Goal: Browse casually: Explore the website without a specific task or goal

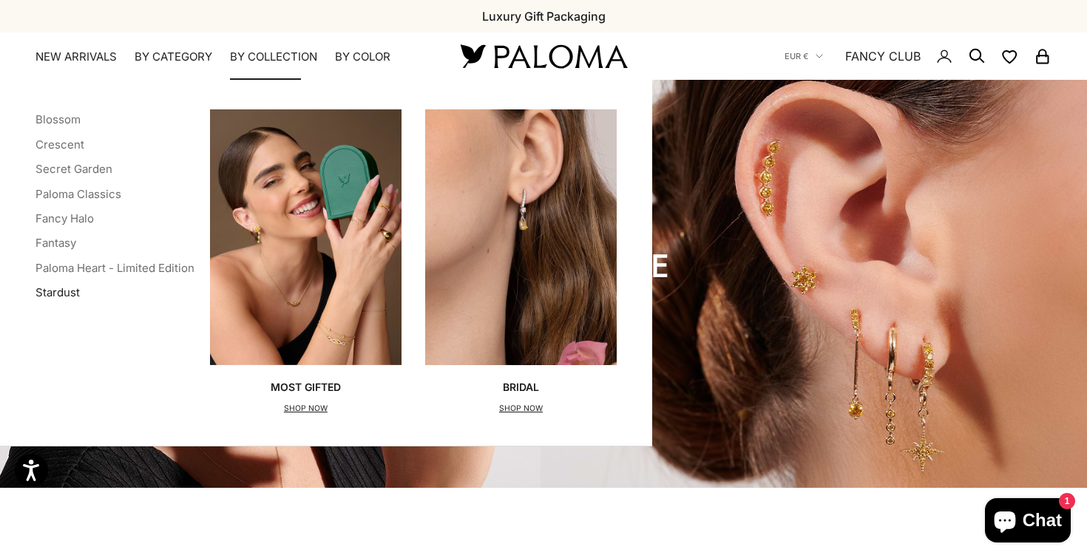
click at [56, 291] on link "Stardust" at bounding box center [58, 292] width 44 height 14
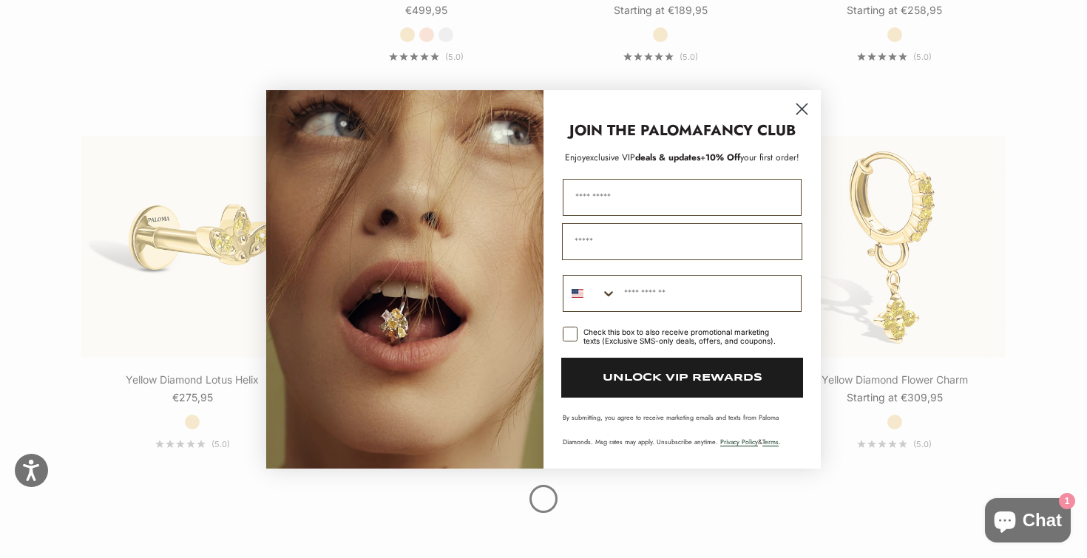
scroll to position [1489, 0]
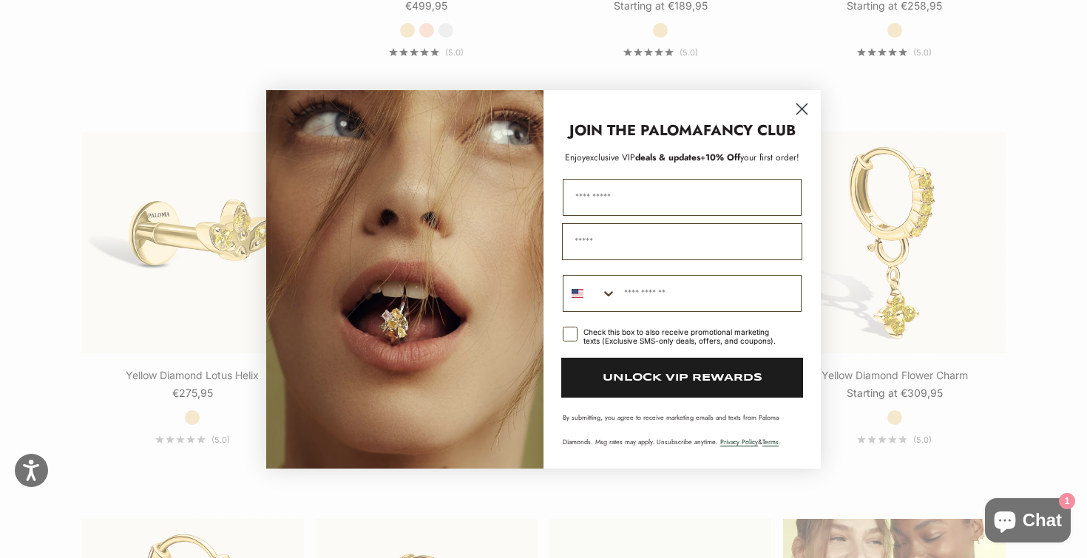
click at [801, 111] on circle "Close dialog" at bounding box center [802, 108] width 24 height 24
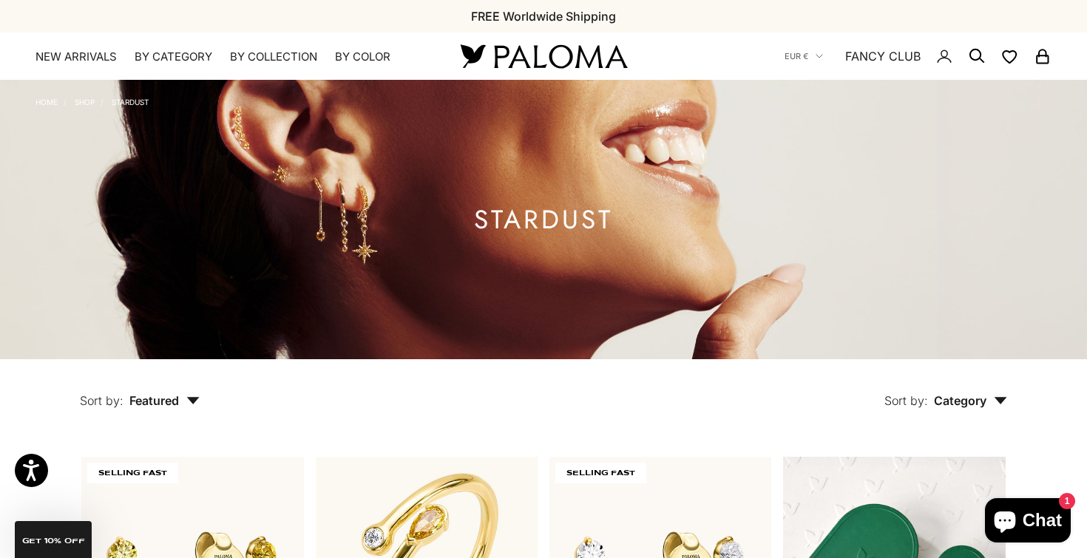
scroll to position [0, 0]
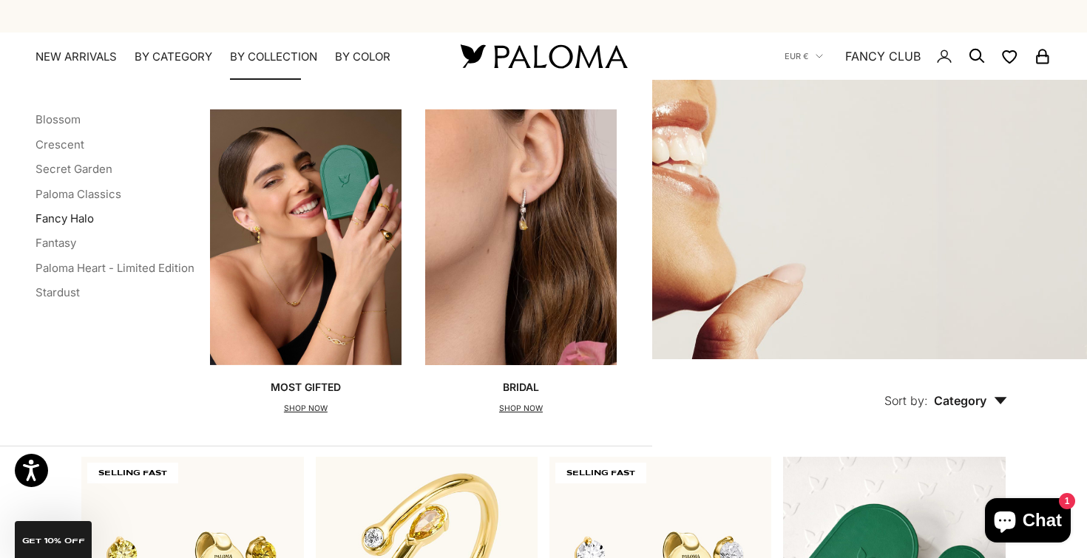
click at [59, 223] on link "Fancy Halo" at bounding box center [65, 219] width 58 height 14
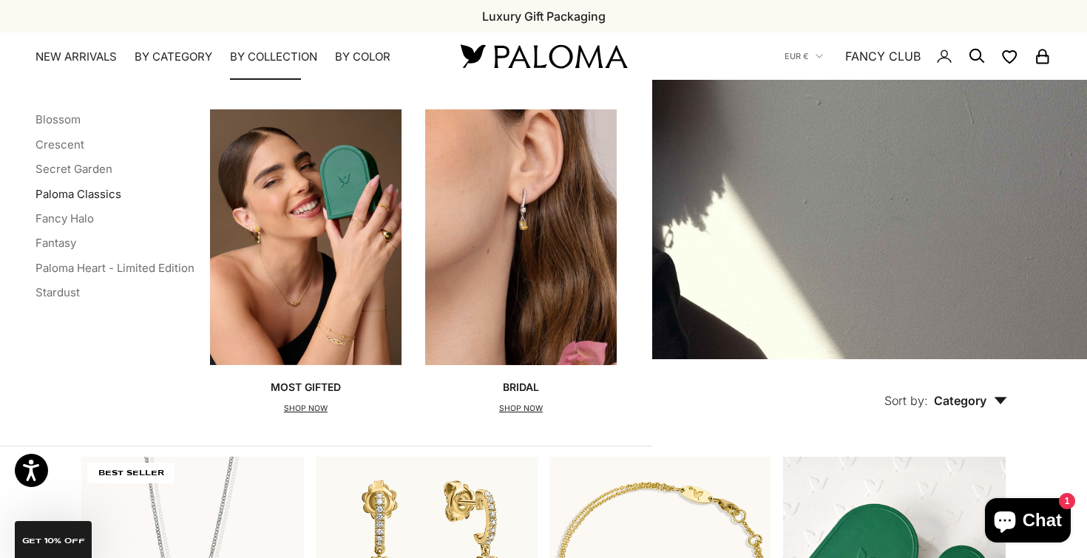
click at [89, 191] on link "Paloma Classics" at bounding box center [79, 194] width 86 height 14
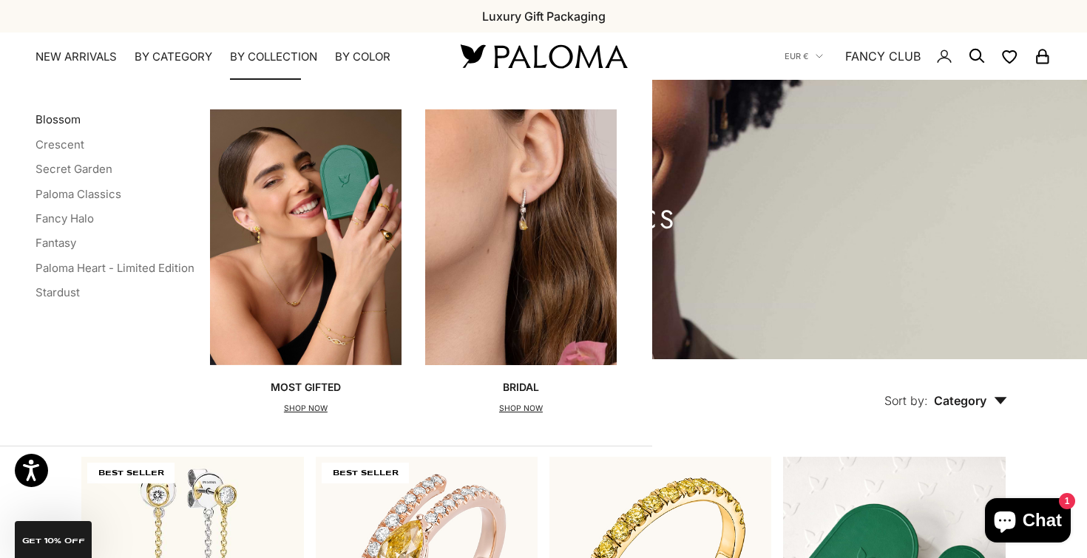
click at [58, 116] on link "Blossom" at bounding box center [58, 119] width 45 height 14
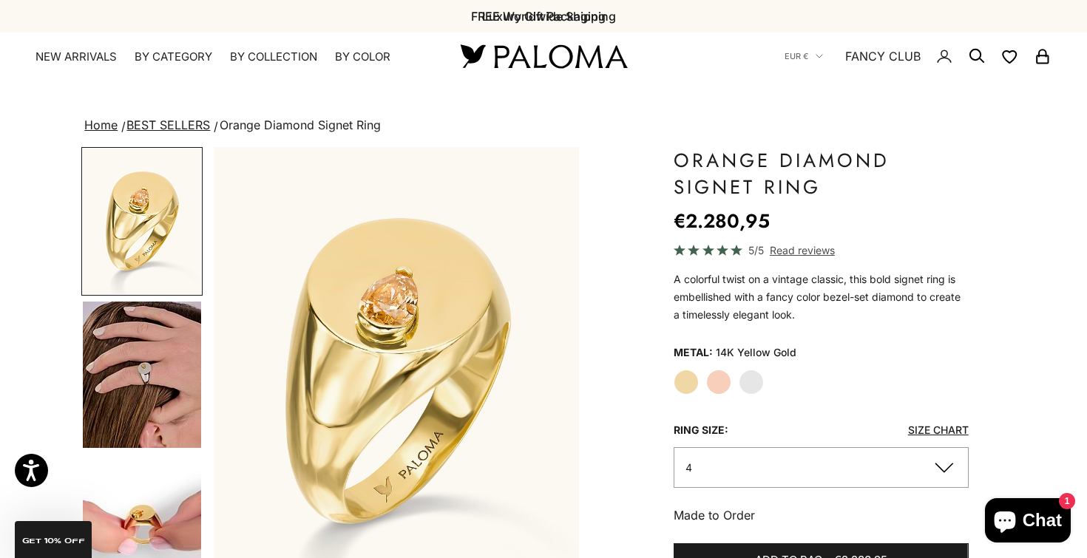
click at [119, 381] on img "Go to item 4" at bounding box center [142, 375] width 118 height 146
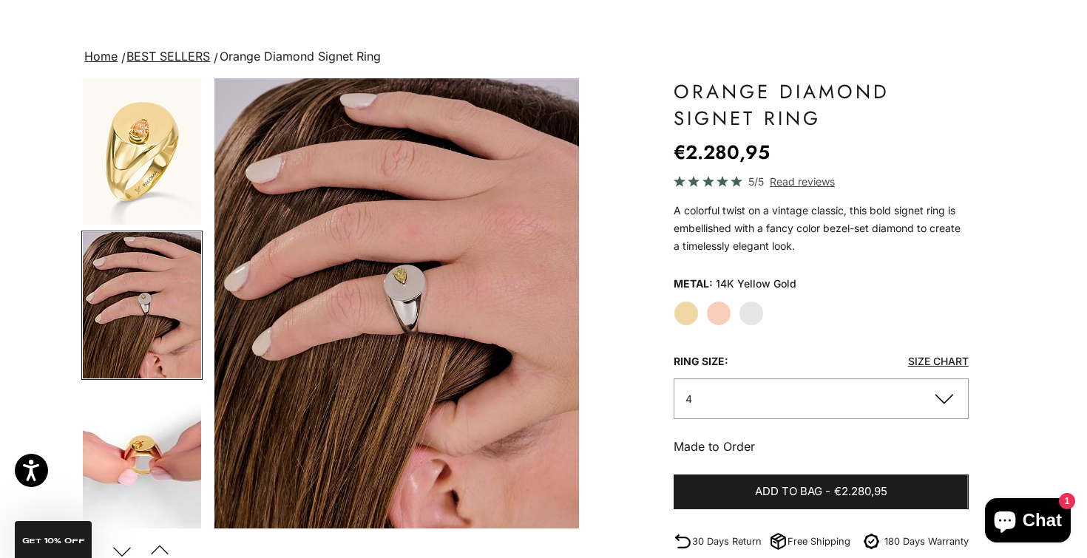
scroll to position [98, 0]
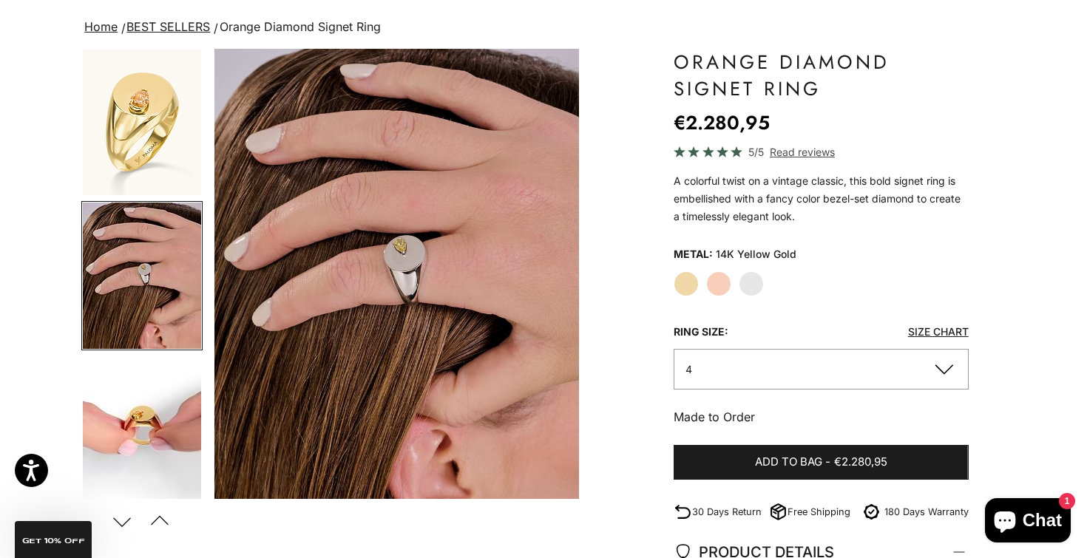
click at [180, 408] on img "Go to item 5" at bounding box center [142, 429] width 118 height 146
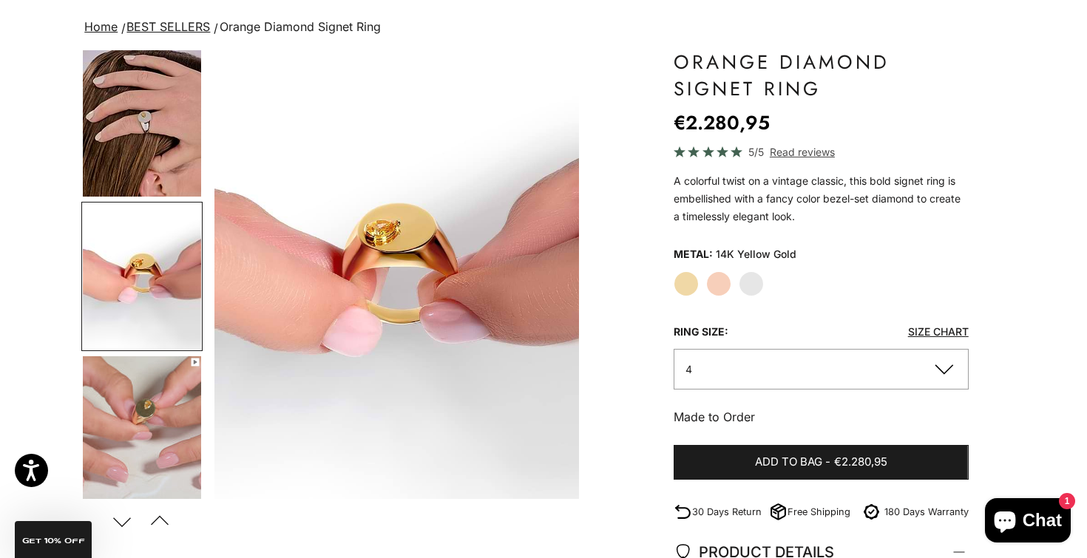
click at [176, 434] on img "Go to item 6" at bounding box center [142, 429] width 118 height 146
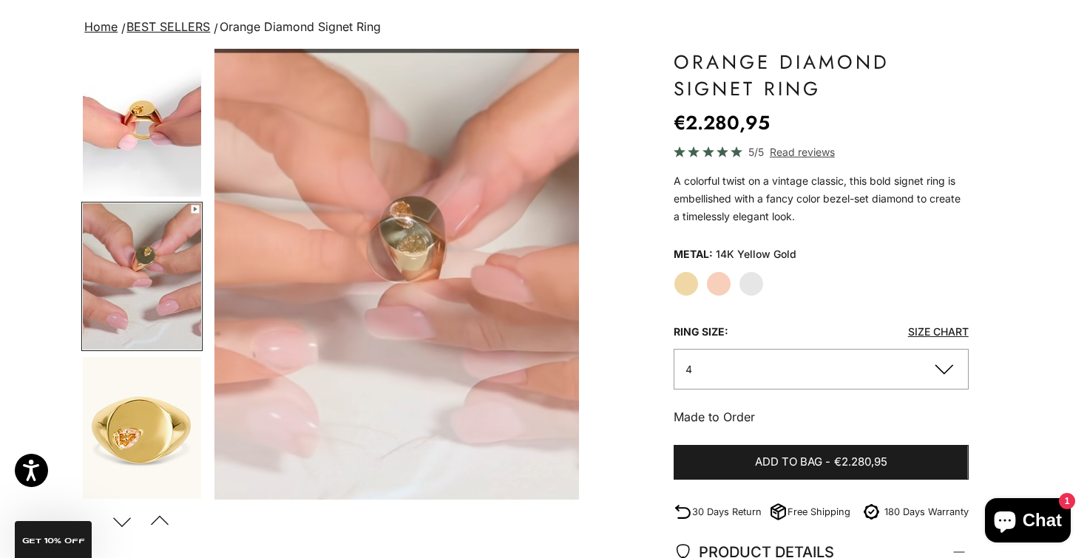
click at [172, 429] on img "Go to item 7" at bounding box center [142, 430] width 118 height 146
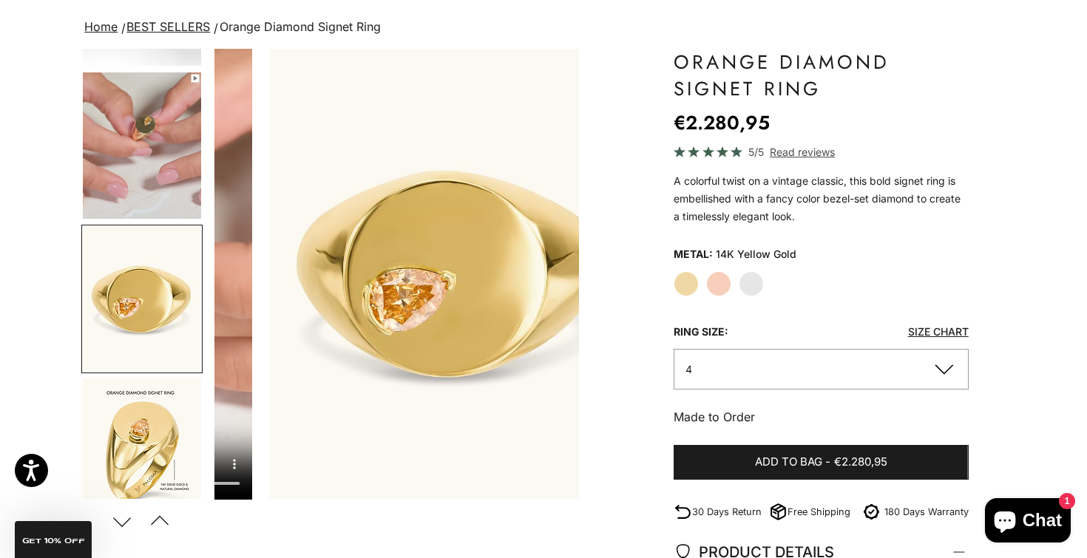
scroll to position [0, 1529]
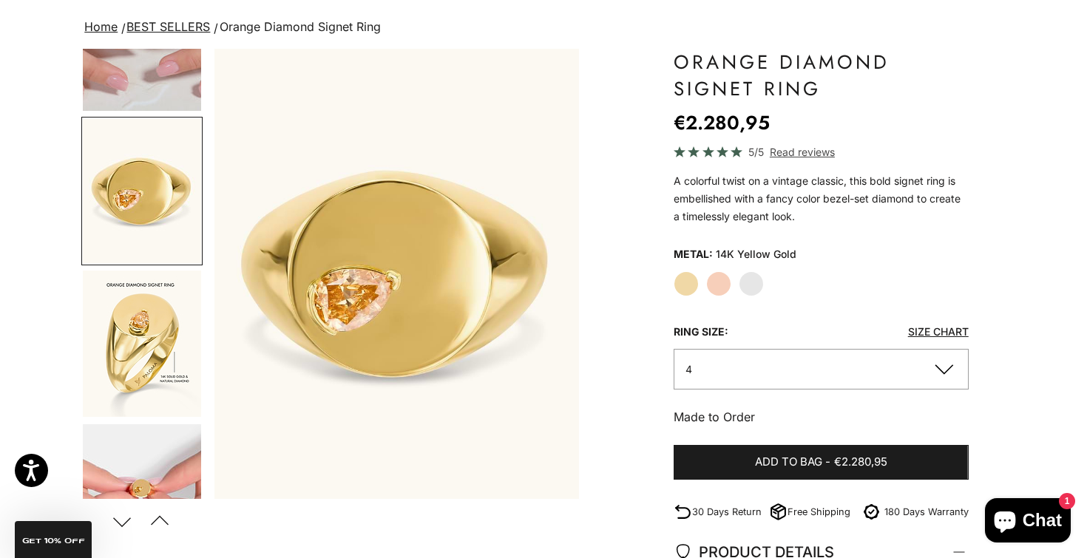
click at [167, 362] on img "Go to item 9" at bounding box center [142, 344] width 118 height 146
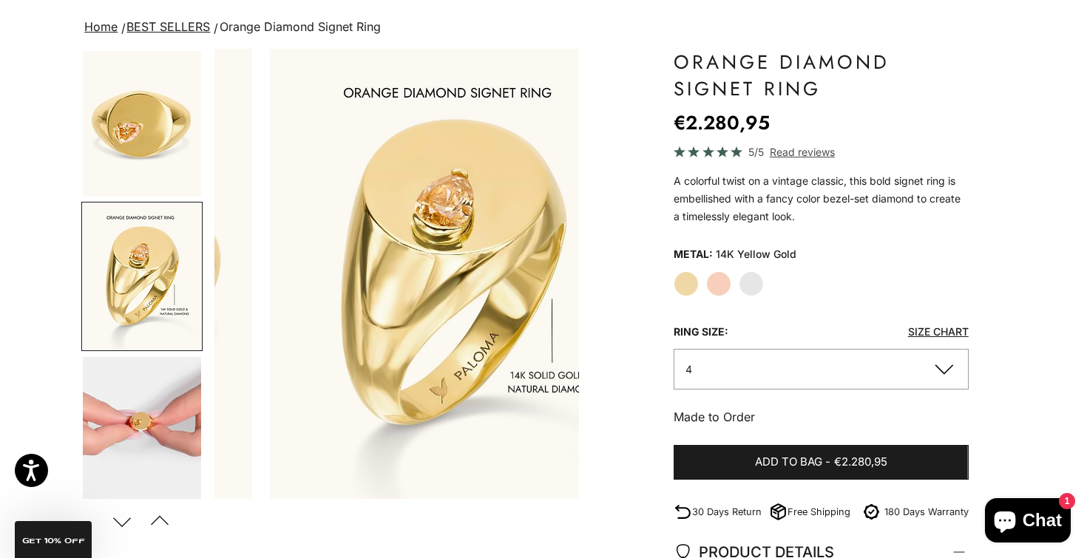
scroll to position [0, 1911]
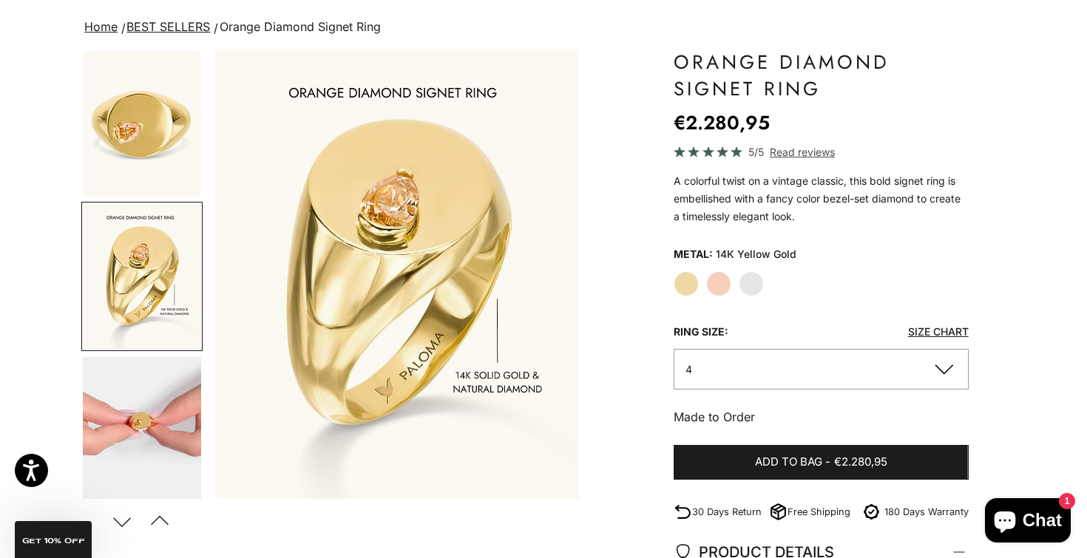
click at [166, 399] on img "Go to item 11" at bounding box center [142, 430] width 118 height 146
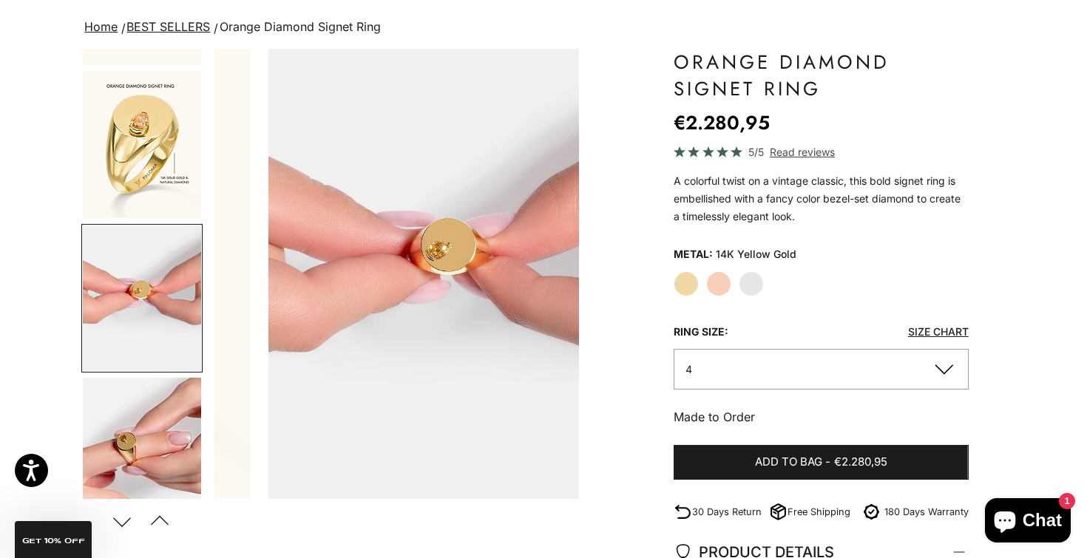
scroll to position [0, 2293]
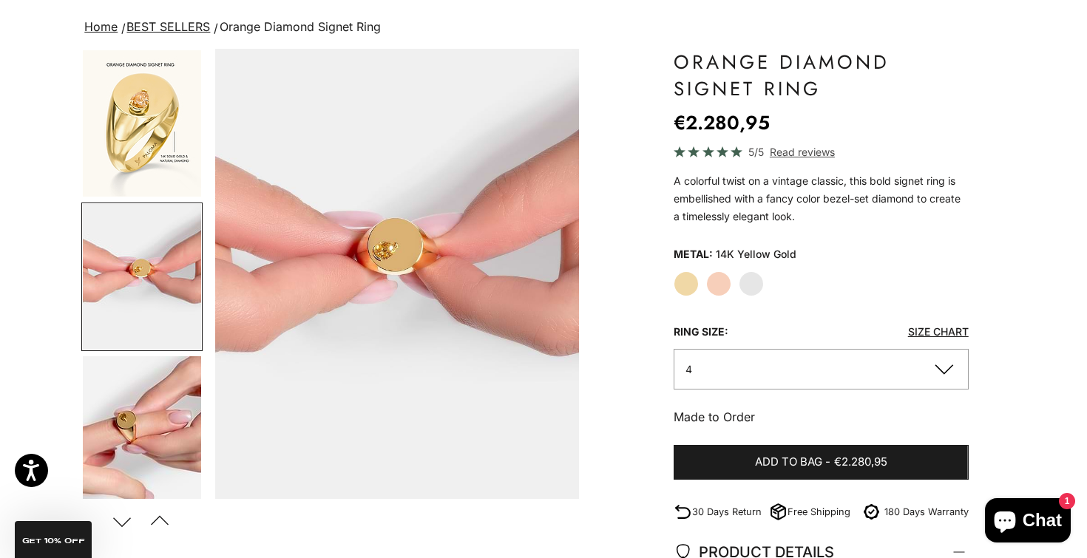
click at [166, 408] on img "Go to item 12" at bounding box center [142, 429] width 118 height 146
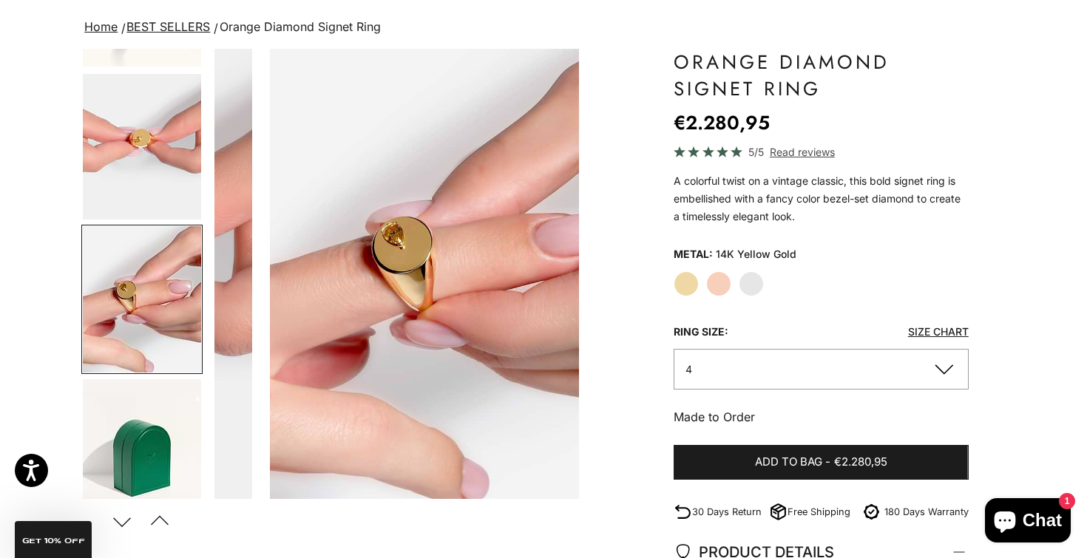
scroll to position [0, 2676]
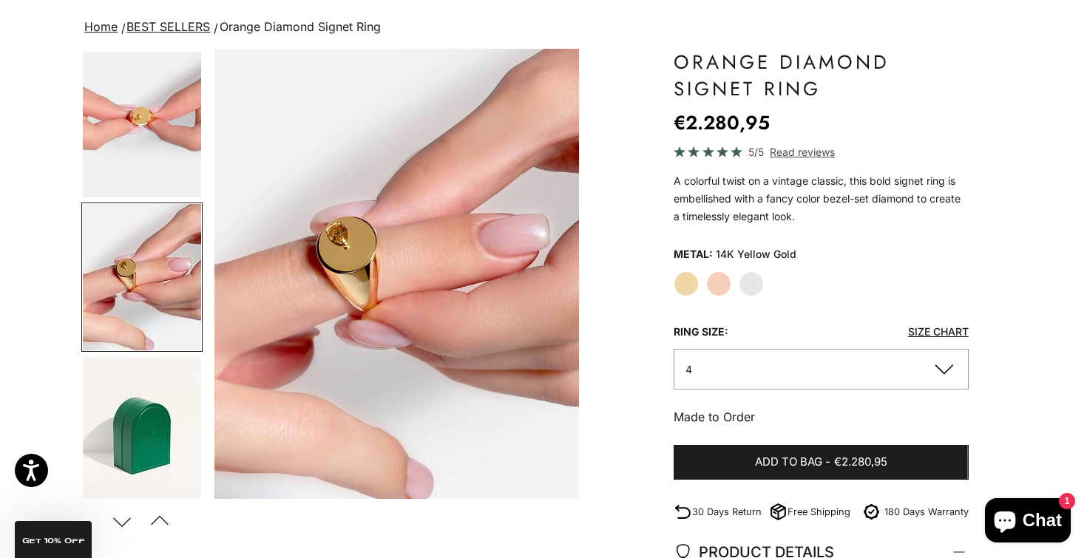
click at [166, 408] on img "Go to item 13" at bounding box center [142, 430] width 118 height 146
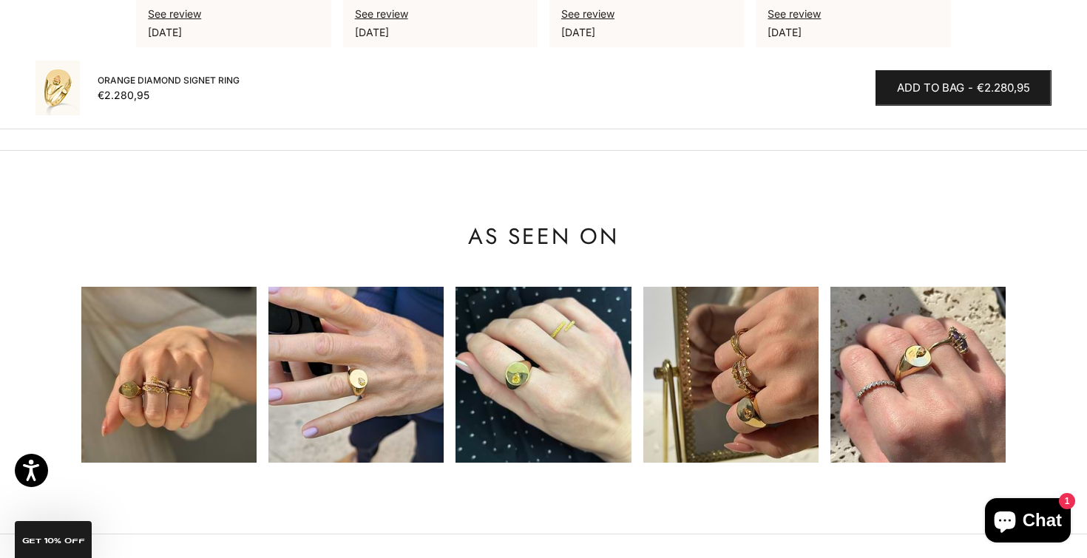
scroll to position [0, 0]
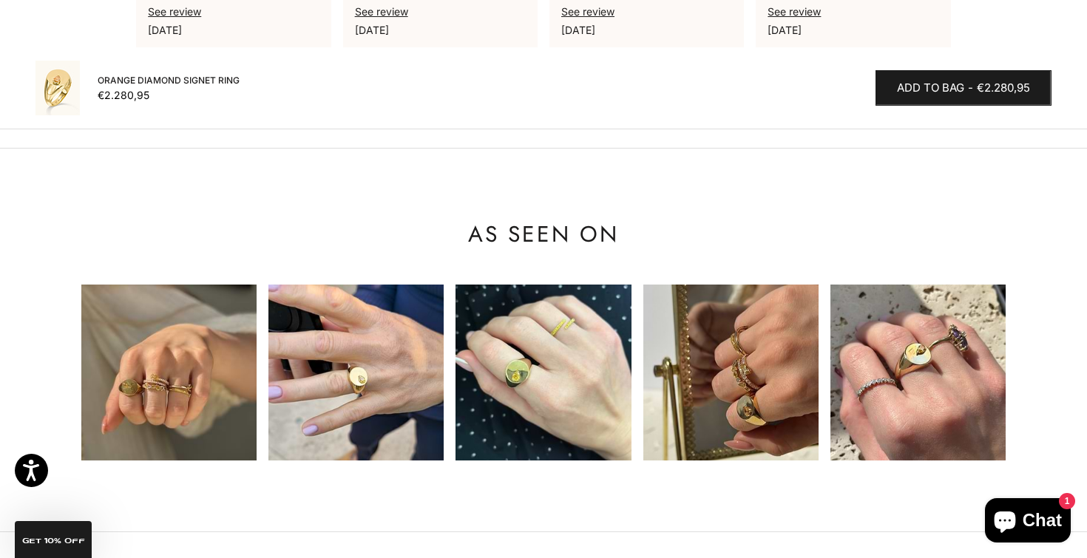
click at [151, 362] on img at bounding box center [168, 372] width 175 height 175
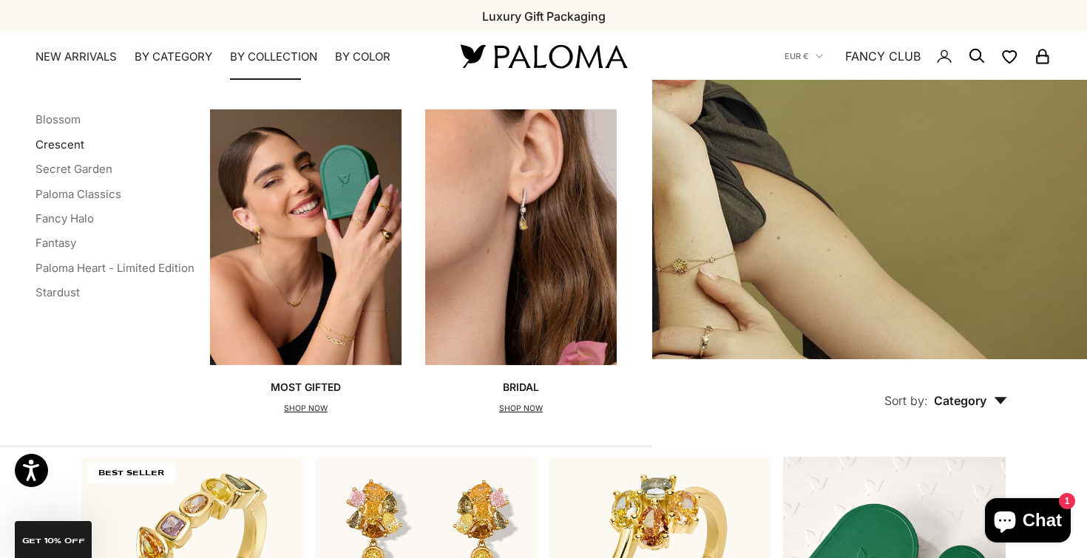
click at [62, 141] on link "Crescent" at bounding box center [60, 145] width 49 height 14
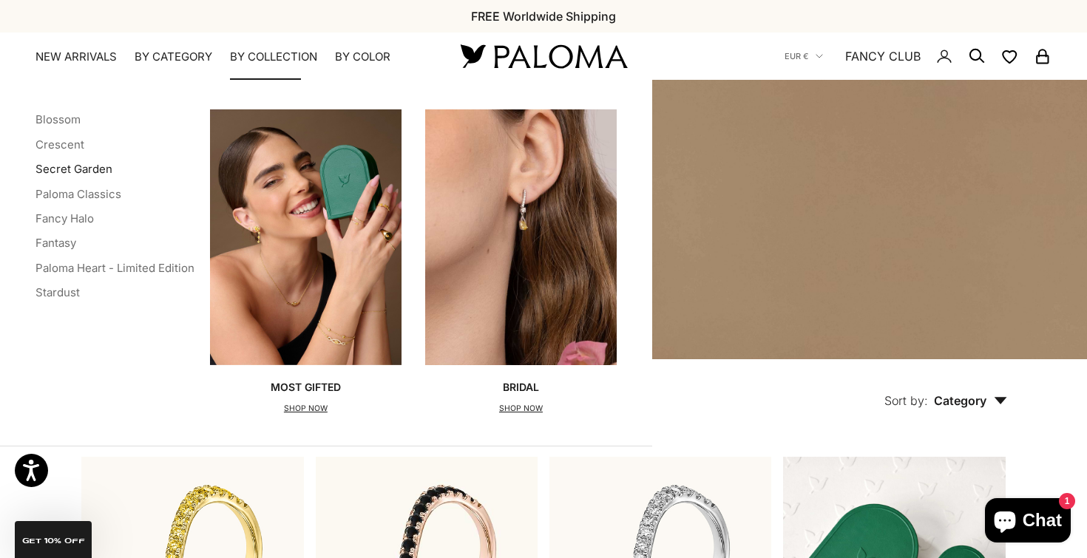
click at [83, 166] on link "Secret Garden" at bounding box center [74, 169] width 77 height 14
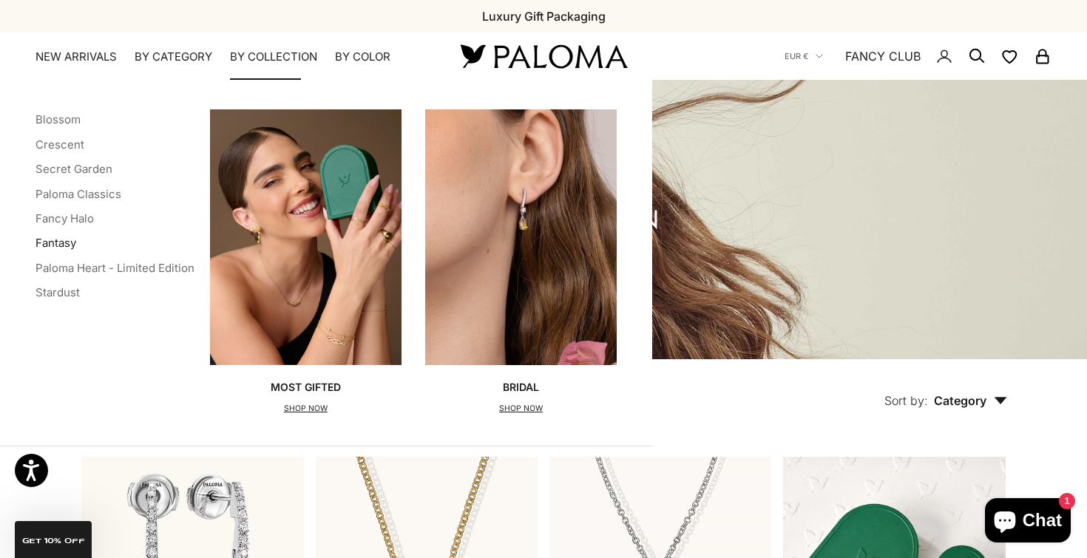
click at [66, 239] on link "Fantasy" at bounding box center [56, 243] width 41 height 14
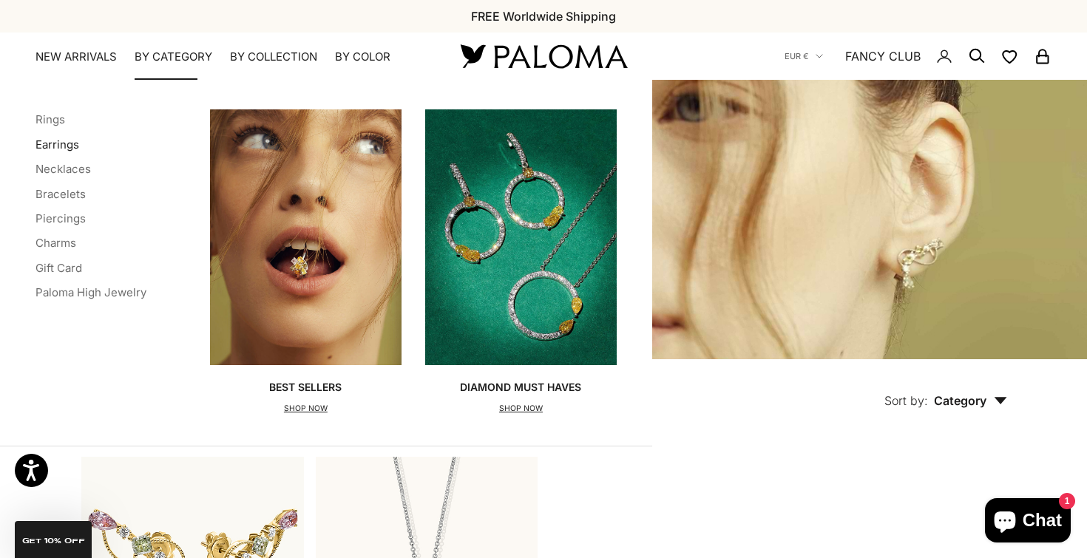
click at [67, 143] on link "Earrings" at bounding box center [58, 145] width 44 height 14
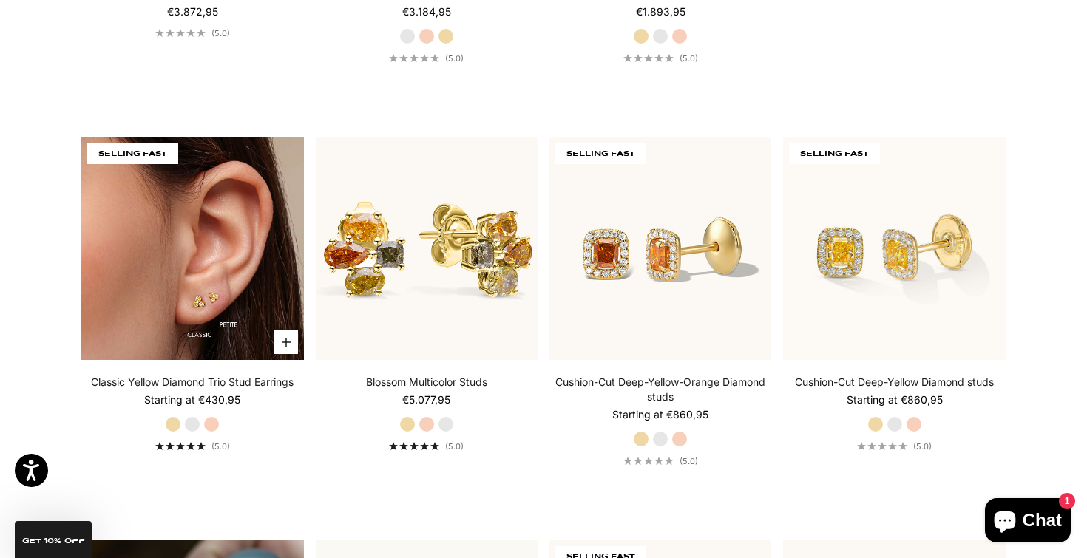
scroll to position [732, 0]
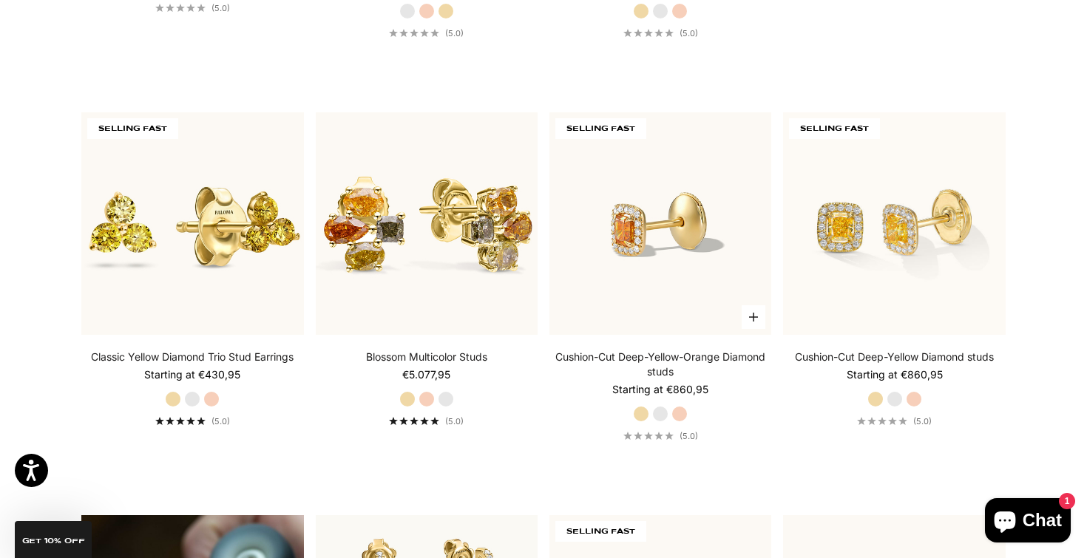
click at [583, 259] on img at bounding box center [661, 223] width 222 height 222
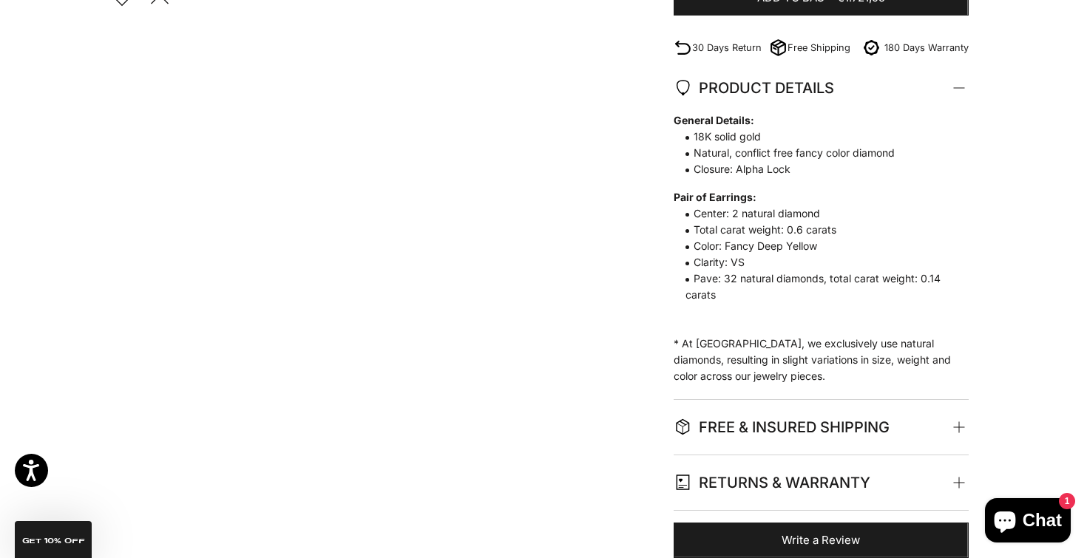
scroll to position [626, 0]
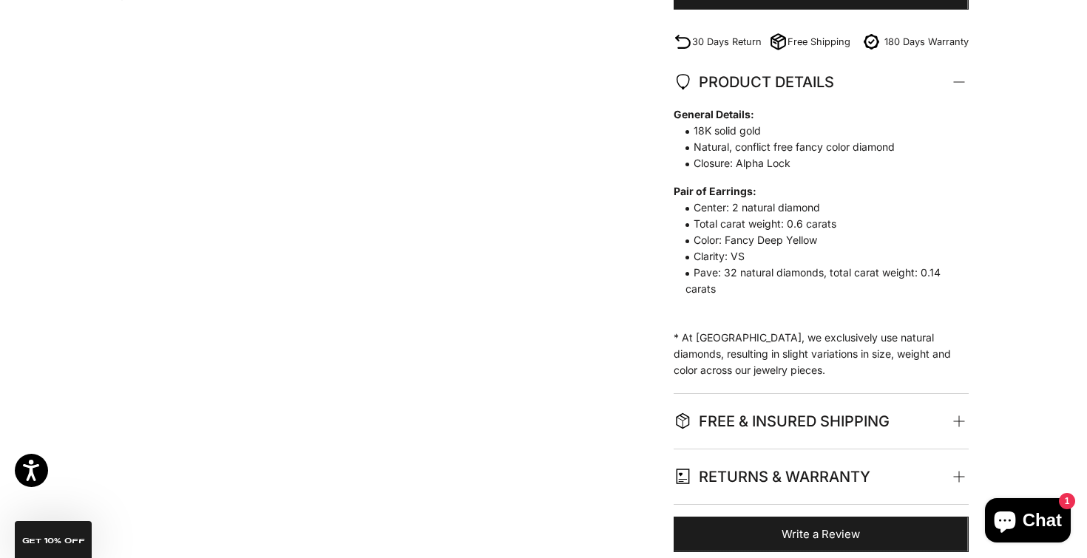
click at [865, 429] on span "FREE & INSURED SHIPPING" at bounding box center [782, 421] width 216 height 25
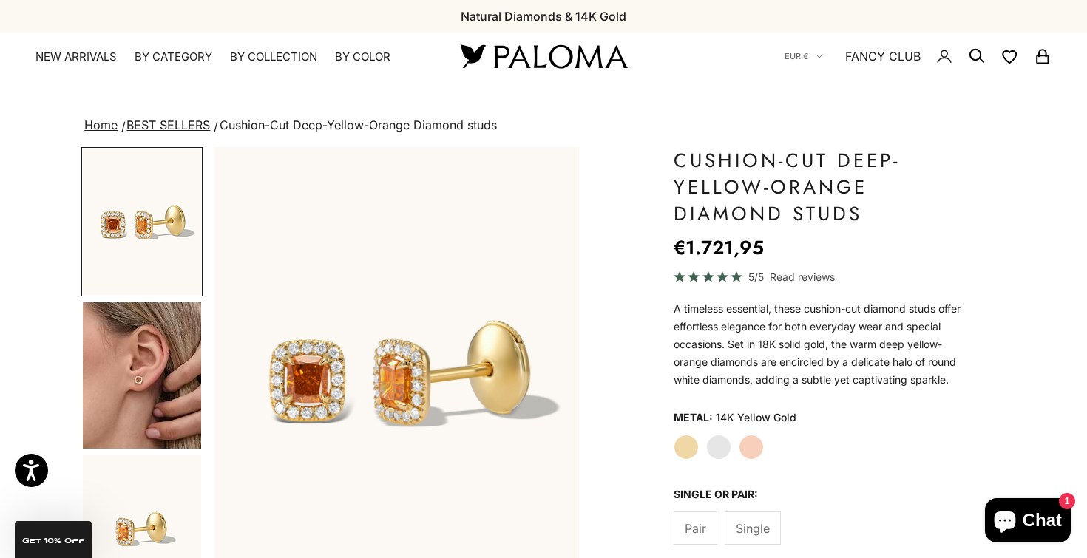
scroll to position [0, 0]
